Goal: Task Accomplishment & Management: Complete application form

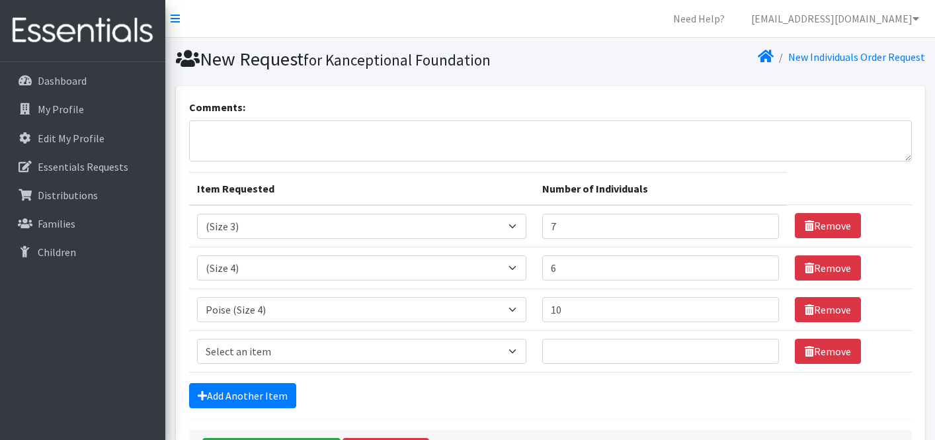
select select "14507"
select select "14512"
select select "14767"
click at [602, 229] on input "7" at bounding box center [660, 226] width 237 height 25
click at [588, 264] on input "6" at bounding box center [660, 267] width 237 height 25
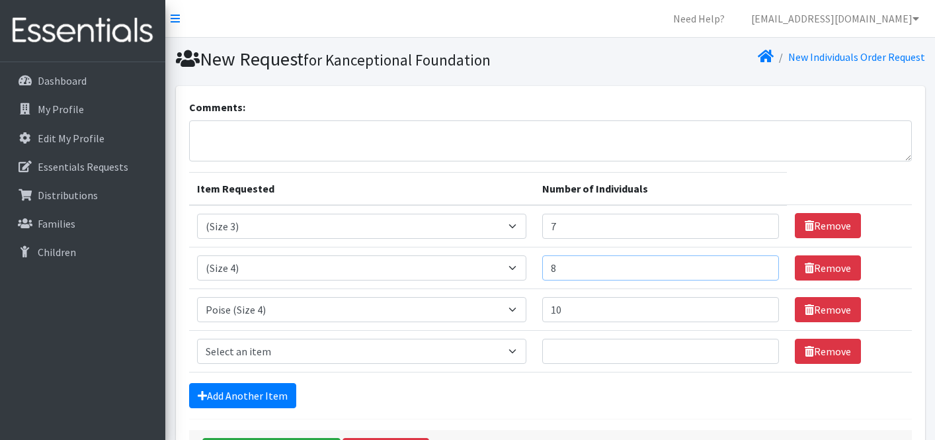
type input "8"
click at [590, 231] on input "7" at bounding box center [660, 226] width 237 height 25
type input "10"
click at [583, 264] on input "8" at bounding box center [660, 267] width 237 height 25
type input "6"
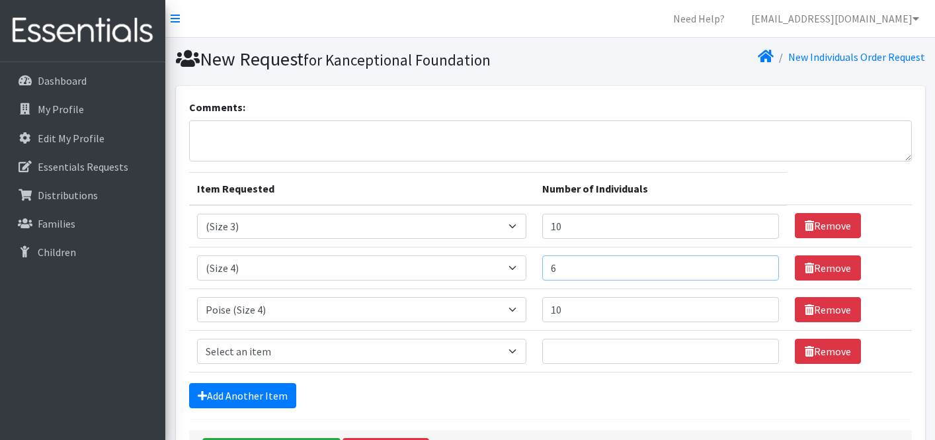
type input "6"
click at [439, 350] on select "Select an item (Newborn) (Preemie) (Size 1) (Size 2) (Size 3) (Size 4) (Size 5)…" at bounding box center [361, 351] width 329 height 25
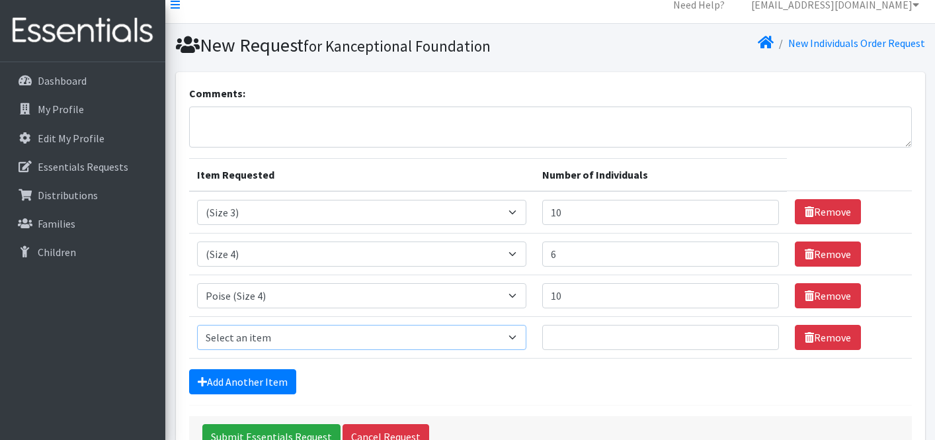
scroll to position [19, 0]
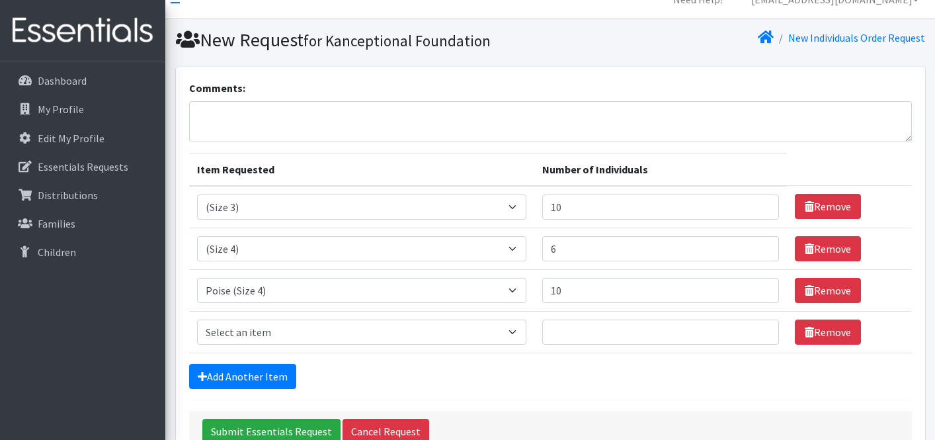
click at [530, 403] on form "Comments: Item Requested Number of Individuals Item Requested Select an item (N…" at bounding box center [550, 266] width 723 height 372
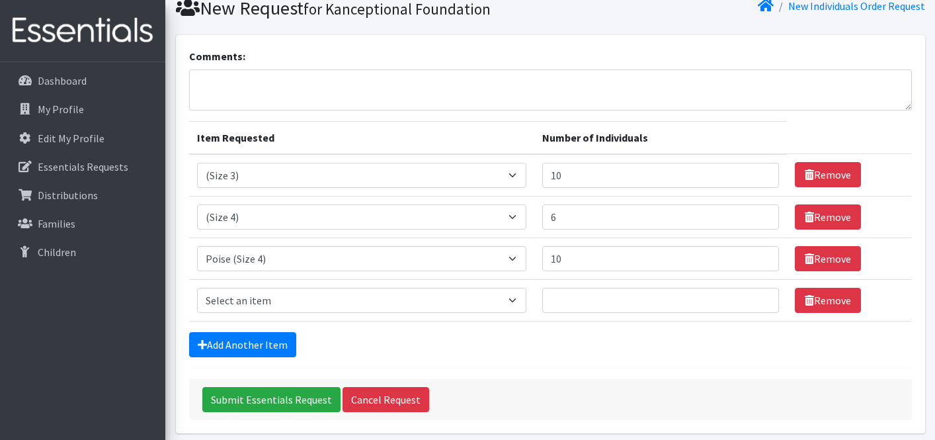
scroll to position [52, 0]
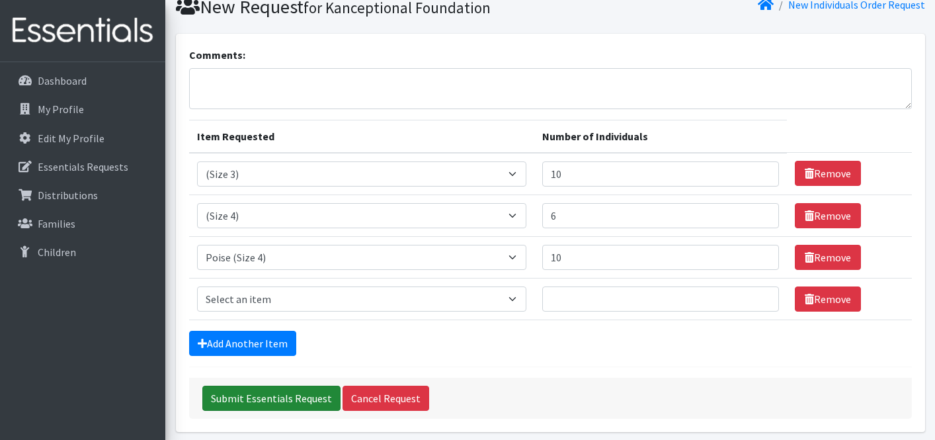
click at [286, 408] on input "Submit Essentials Request" at bounding box center [271, 397] width 138 height 25
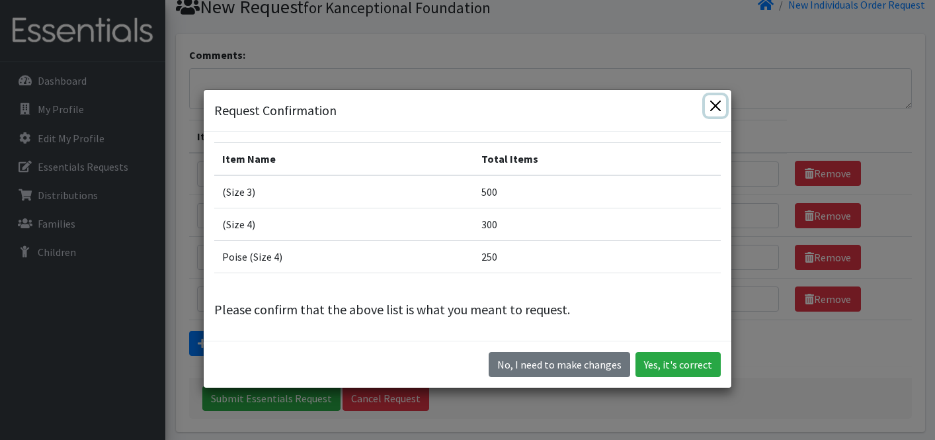
click at [717, 108] on button "Close" at bounding box center [715, 105] width 21 height 21
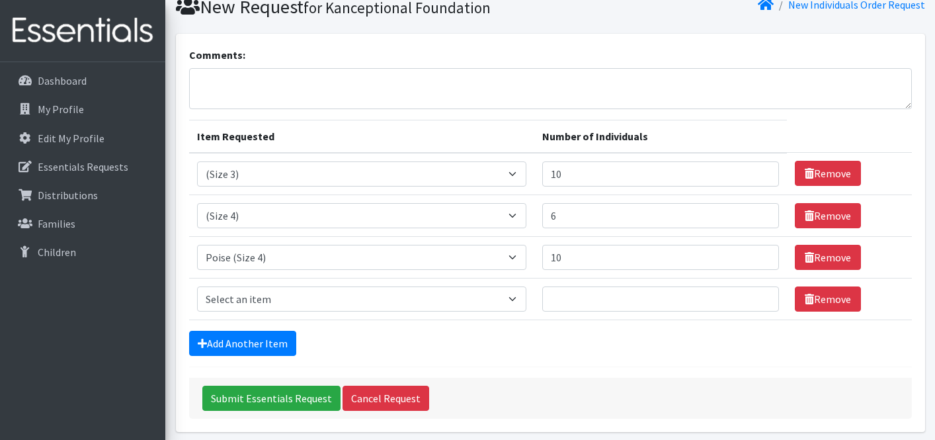
click at [613, 186] on td "Number of Individuals 10" at bounding box center [660, 174] width 253 height 42
